Goal: Task Accomplishment & Management: Use online tool/utility

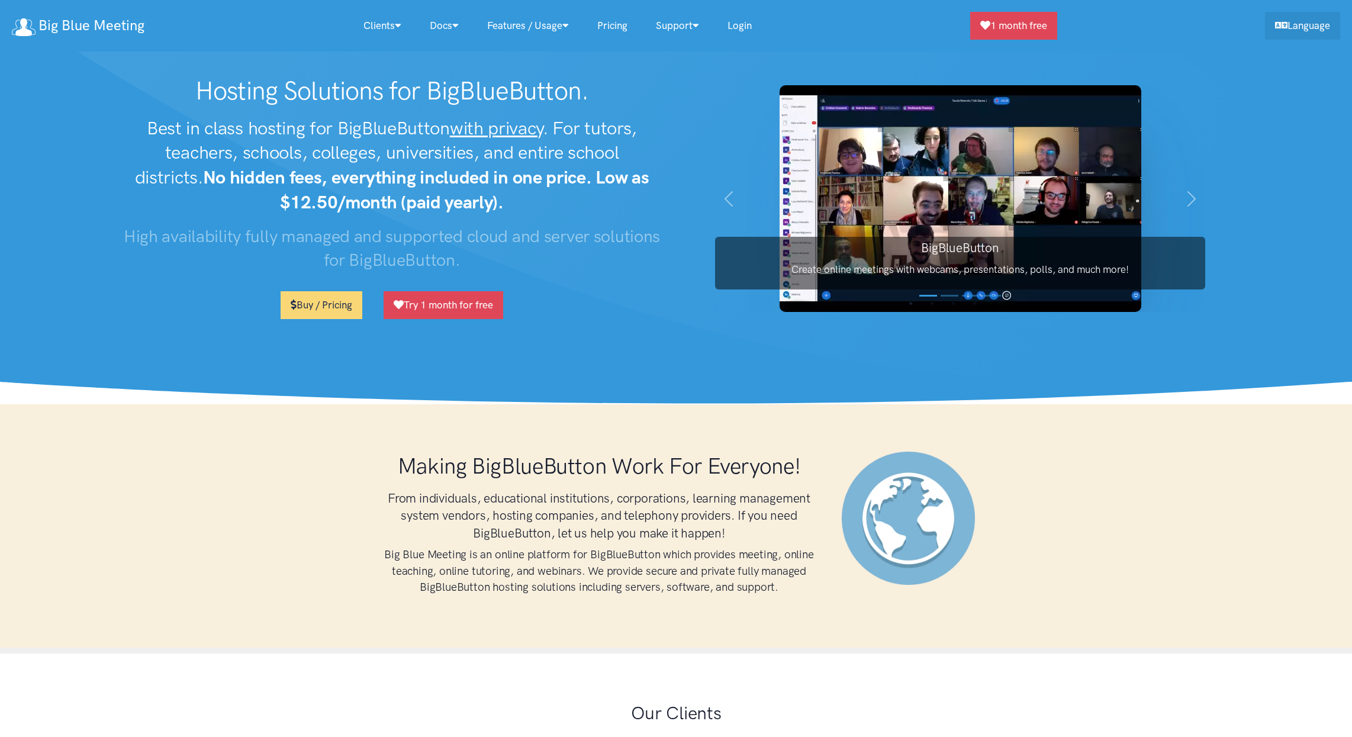
click at [723, 33] on link "Login" at bounding box center [739, 25] width 53 height 25
click at [735, 30] on link "Login" at bounding box center [739, 25] width 53 height 25
click at [1278, 701] on div "Have questions?" at bounding box center [1295, 708] width 90 height 15
click at [756, 27] on link "Login" at bounding box center [739, 25] width 53 height 25
click at [1282, 710] on div "Have questions?" at bounding box center [1295, 708] width 90 height 15
